Goal: Obtain resource: Obtain resource

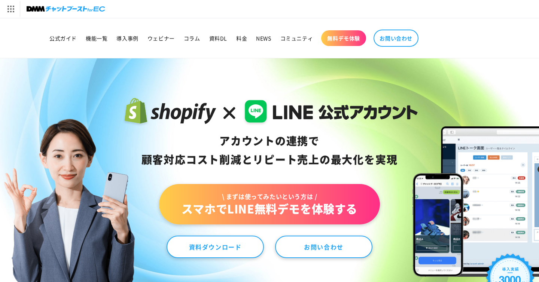
click at [252, 207] on link "\ まずは使ってみたいという方は / スマホでLINE無料デモを体験する" at bounding box center [269, 204] width 221 height 40
